Goal: Task Accomplishment & Management: Complete application form

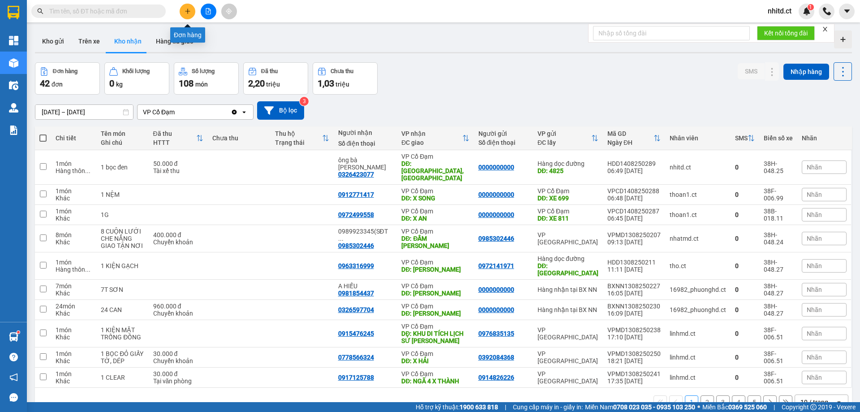
click at [188, 10] on icon "plus" at bounding box center [187, 11] width 0 height 5
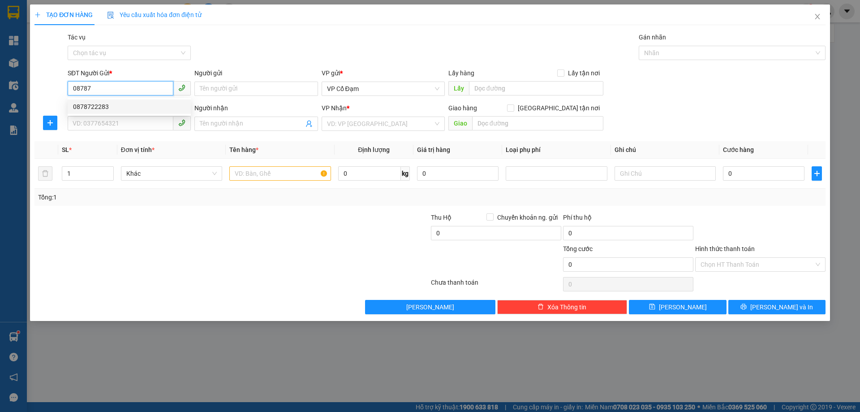
click at [90, 108] on div "0878722283" at bounding box center [129, 107] width 112 height 10
type input "0878722283"
type input "0376041296"
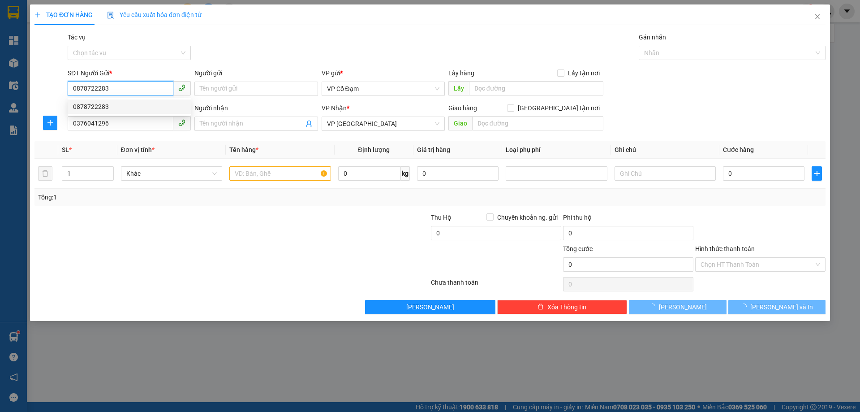
type input "30.000"
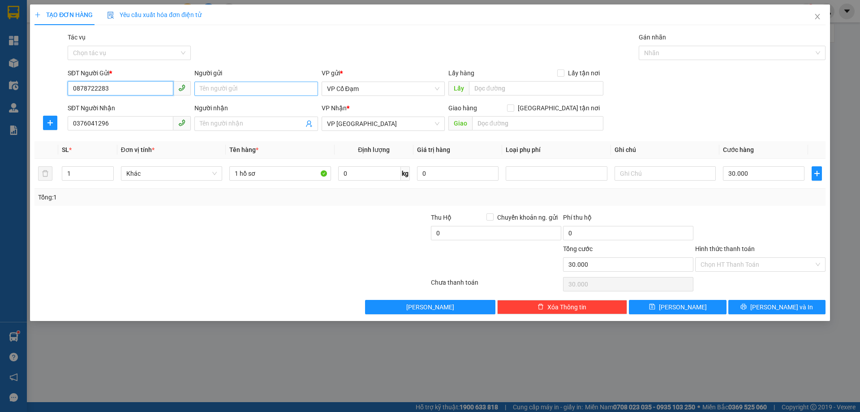
type input "0878722283"
click at [239, 91] on input "Người gửi" at bounding box center [255, 89] width 123 height 14
type input "[PERSON_NAME]"
drag, startPoint x: 112, startPoint y: 127, endPoint x: 39, endPoint y: 134, distance: 73.3
click at [40, 134] on div "SĐT Người Nhận 0376041296 0376041296 Người nhận Tên người nhận VP Nhận * VP [PE…" at bounding box center [430, 118] width 793 height 31
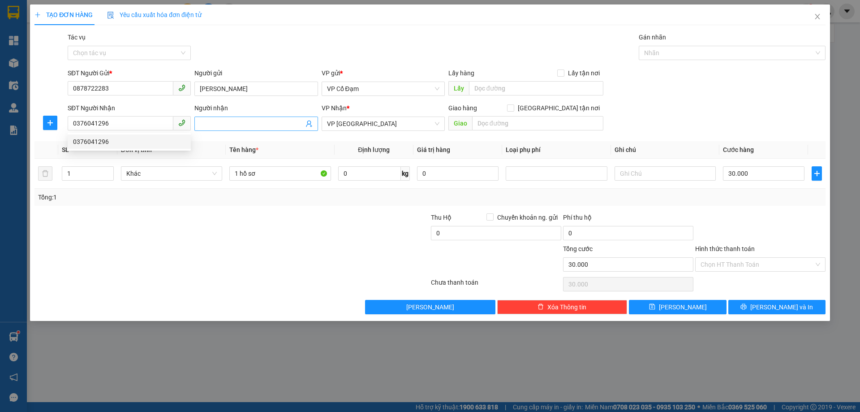
click at [220, 120] on input "Người nhận" at bounding box center [252, 124] width 104 height 10
type input "A [PERSON_NAME]"
click at [714, 265] on input "Hình thức thanh toán" at bounding box center [757, 264] width 113 height 13
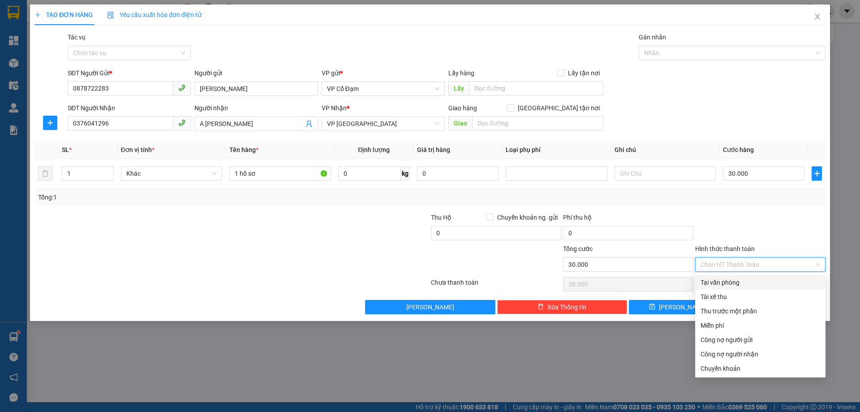
click at [707, 283] on div "Tại văn phòng" at bounding box center [761, 282] width 120 height 10
type input "0"
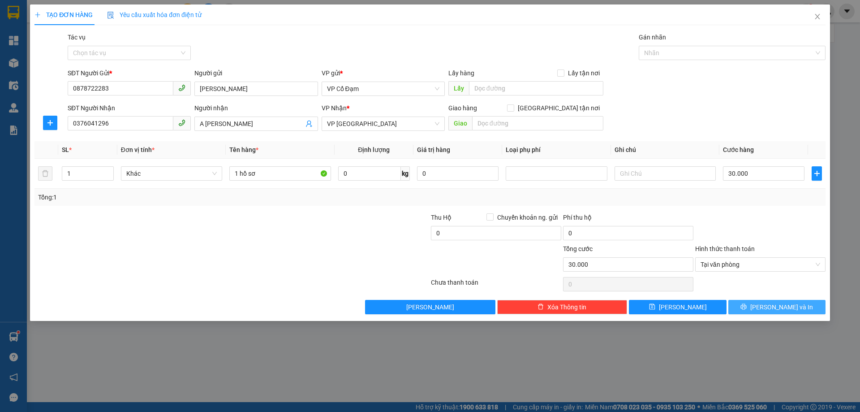
click at [770, 306] on span "[PERSON_NAME] và In" at bounding box center [782, 307] width 63 height 10
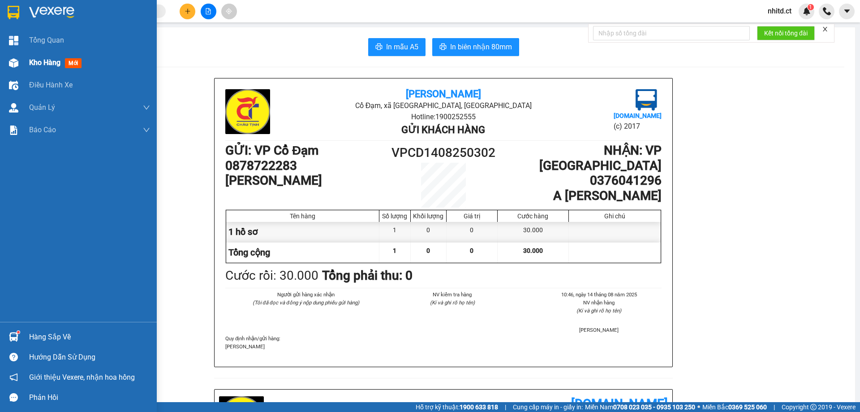
click at [30, 64] on span "Kho hàng" at bounding box center [44, 62] width 31 height 9
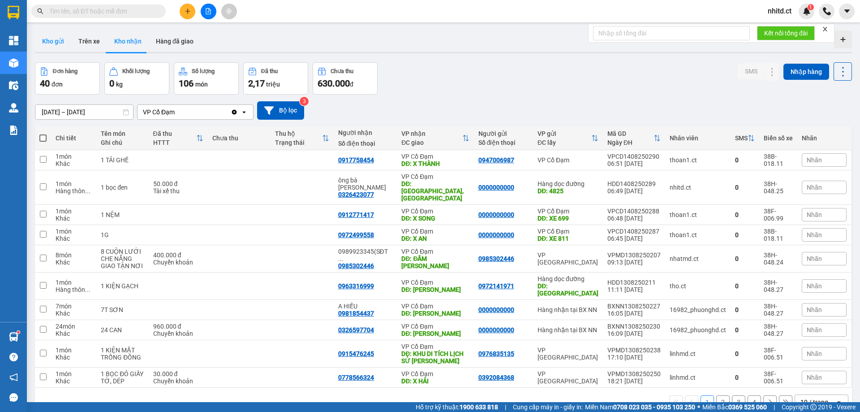
click at [57, 42] on button "Kho gửi" at bounding box center [53, 41] width 36 height 22
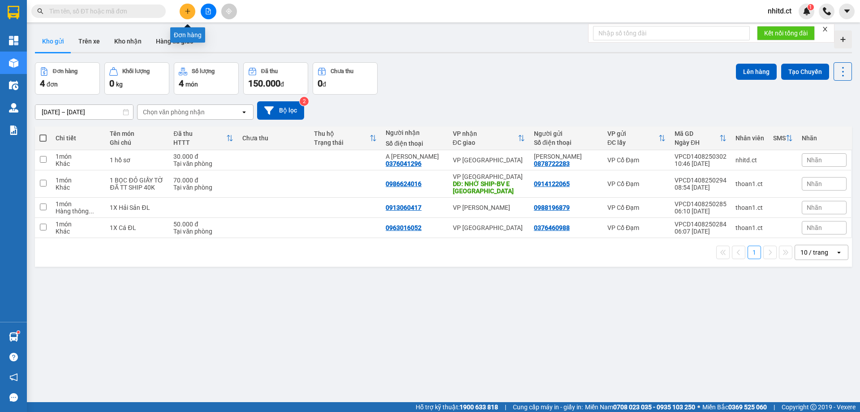
click at [186, 14] on button at bounding box center [188, 12] width 16 height 16
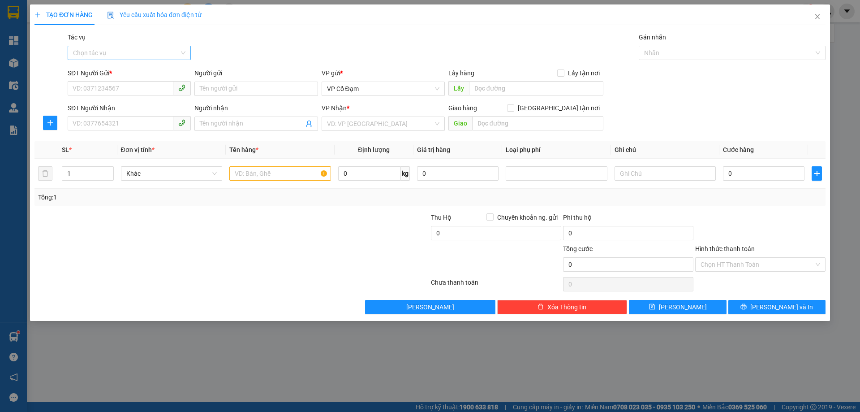
click at [96, 56] on input "Tác vụ" at bounding box center [126, 52] width 106 height 13
click at [98, 73] on div "Nhập hàng lên xe" at bounding box center [129, 71] width 112 height 10
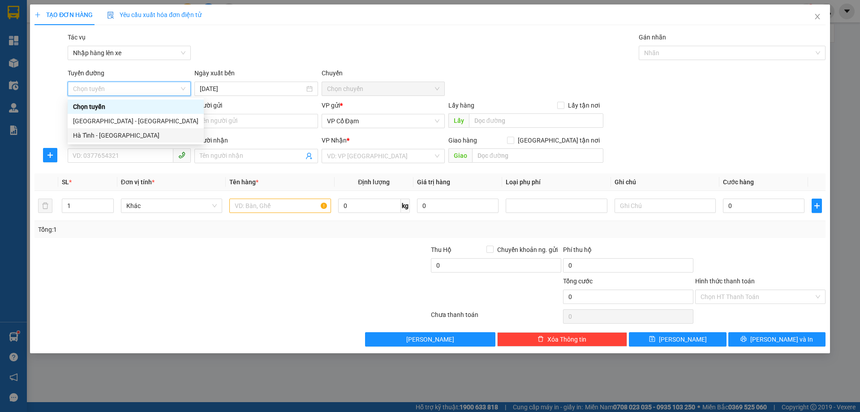
click at [94, 133] on div "Hà Tĩnh - [GEOGRAPHIC_DATA]" at bounding box center [135, 135] width 125 height 10
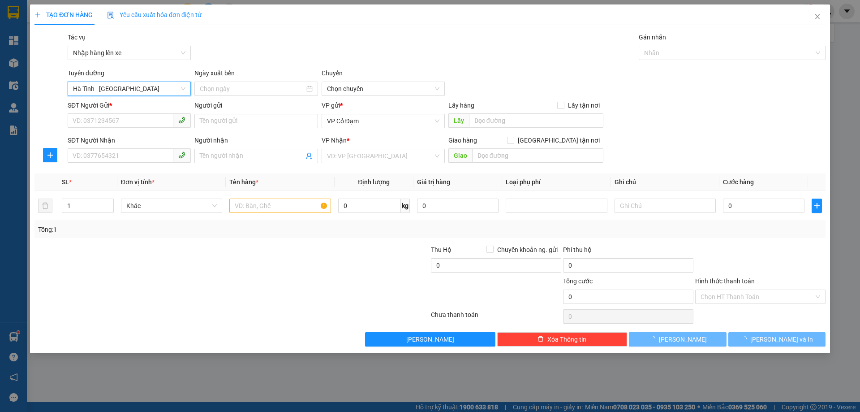
type input "[DATE]"
click at [357, 88] on span "06:00 - 38H-048.28" at bounding box center [383, 88] width 112 height 13
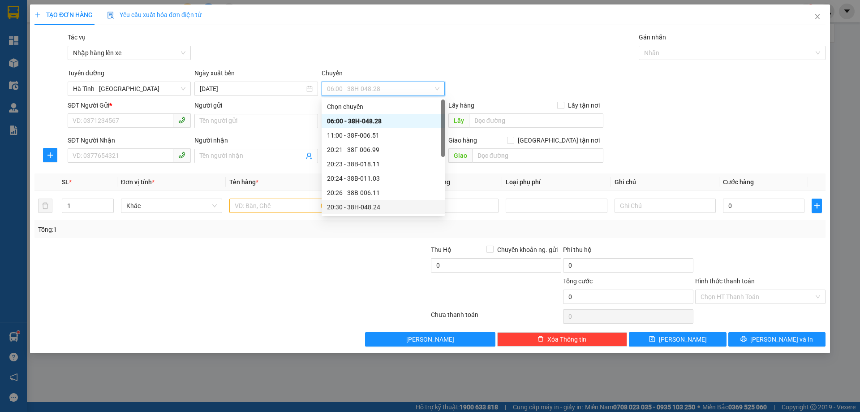
click at [363, 207] on div "20:30 - 38H-048.24" at bounding box center [383, 207] width 112 height 10
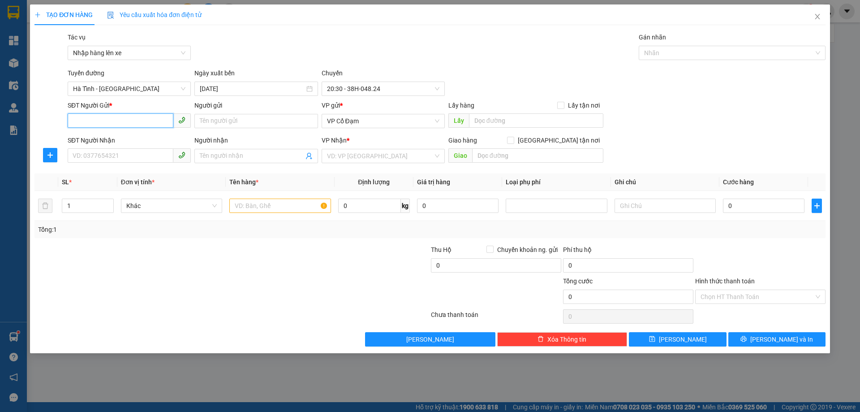
click at [121, 122] on input "SĐT Người Gửi *" at bounding box center [121, 120] width 106 height 14
paste input "0946425123"
click at [394, 124] on span "VP Cổ Đạm" at bounding box center [383, 120] width 112 height 13
type input "0946425123"
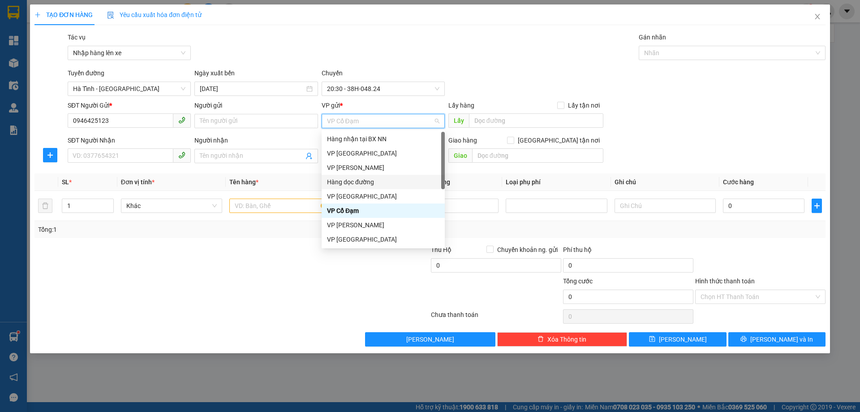
click at [353, 184] on div "Hàng dọc đường" at bounding box center [383, 182] width 112 height 10
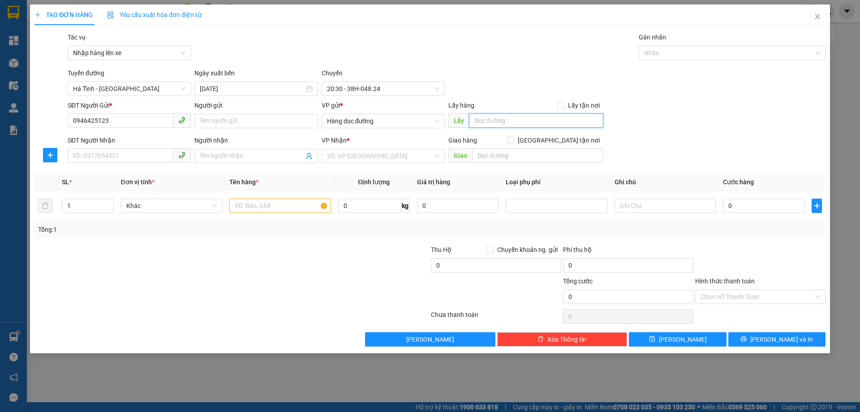
click at [490, 124] on input "text" at bounding box center [536, 120] width 134 height 14
type input "CX X Phổ"
click at [98, 151] on input "SĐT Người Nhận" at bounding box center [121, 155] width 106 height 14
paste input "0972047188"
type input "0972047188"
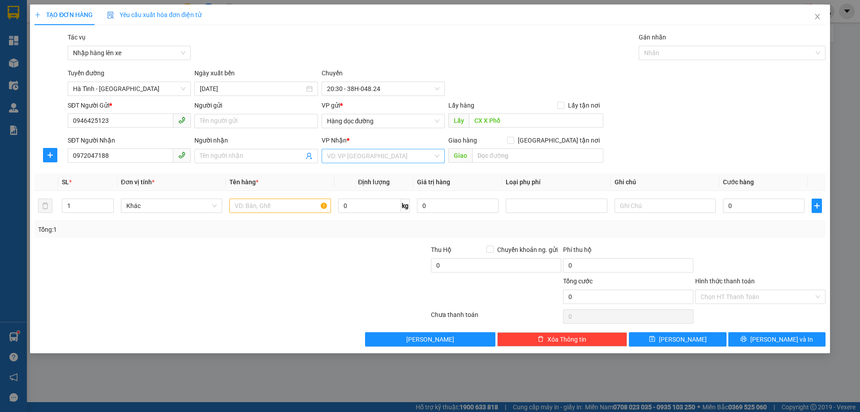
click at [338, 151] on input "search" at bounding box center [380, 155] width 106 height 13
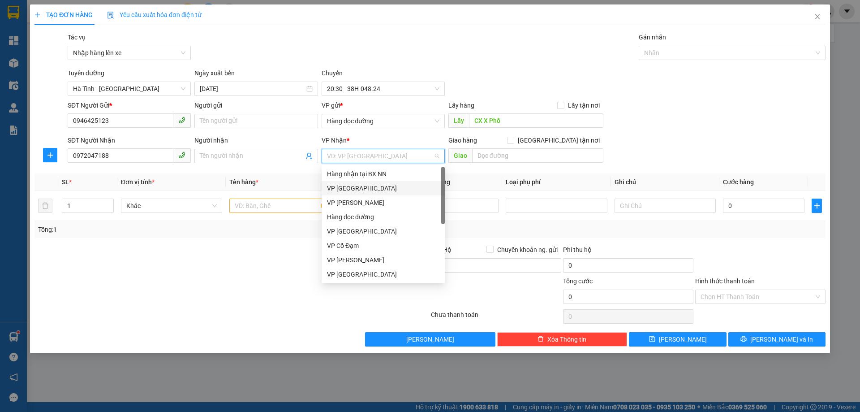
click at [348, 185] on div "VP [GEOGRAPHIC_DATA]" at bounding box center [383, 188] width 112 height 10
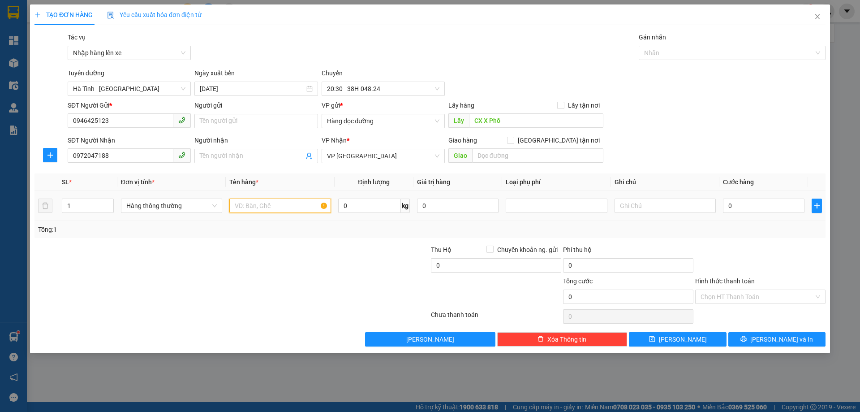
click at [242, 208] on input "text" at bounding box center [279, 206] width 101 height 14
type input "1 clear giấy tờ"
click at [690, 337] on button "[PERSON_NAME]" at bounding box center [677, 339] width 97 height 14
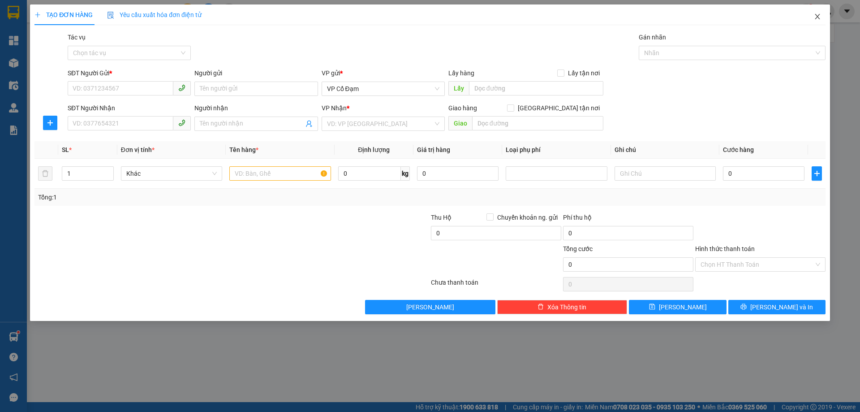
click at [820, 20] on icon "close" at bounding box center [817, 16] width 7 height 7
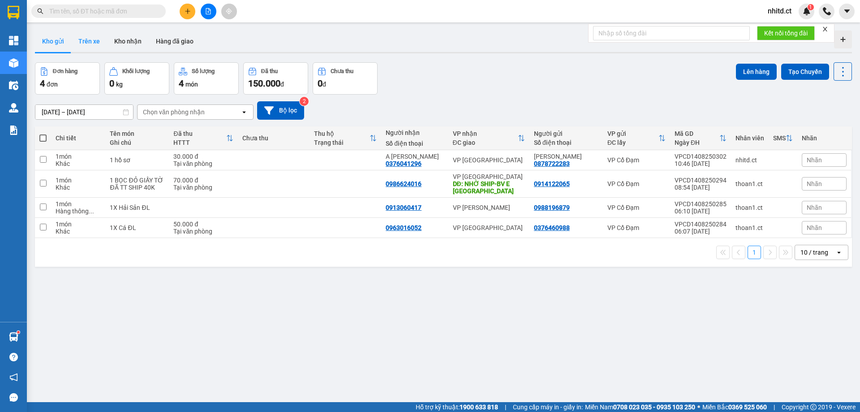
click at [92, 41] on button "Trên xe" at bounding box center [89, 41] width 36 height 22
